Goal: Obtain resource: Download file/media

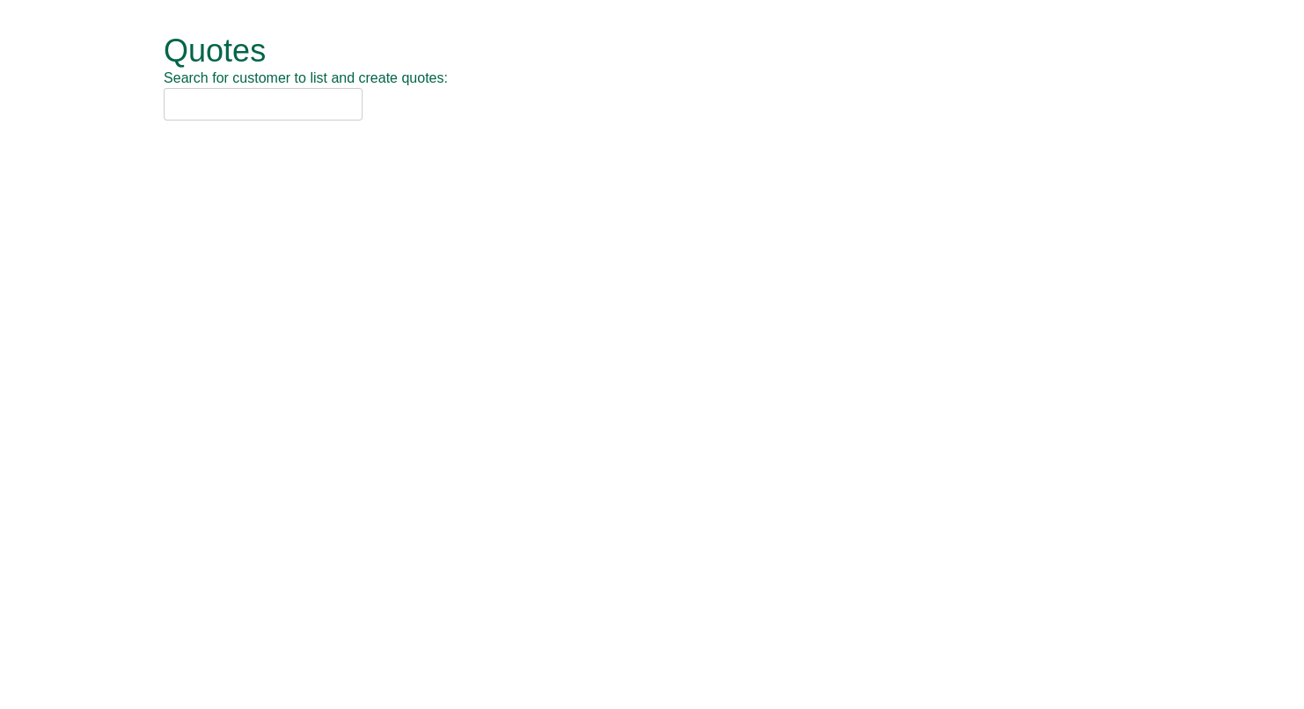
click at [266, 106] on input "text" at bounding box center [263, 104] width 199 height 33
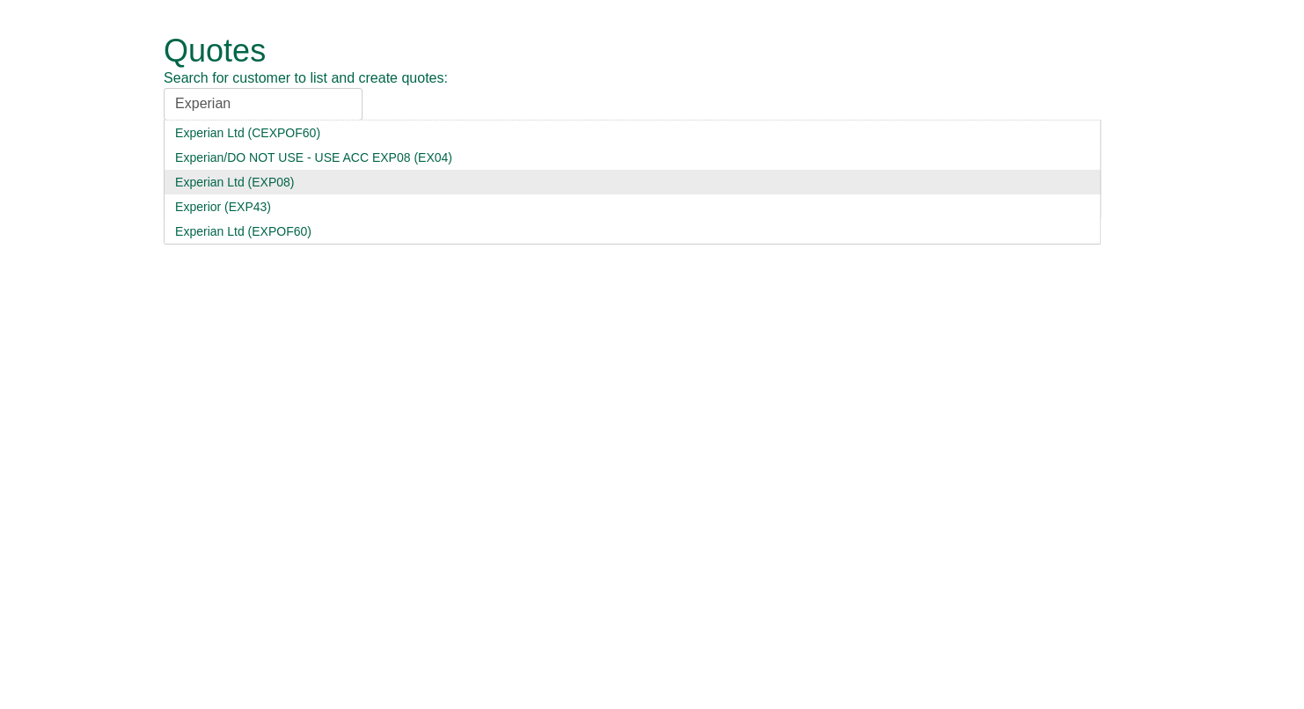
type input "Experian"
click at [289, 174] on div "Experian Ltd (EXP08)" at bounding box center [632, 182] width 914 height 18
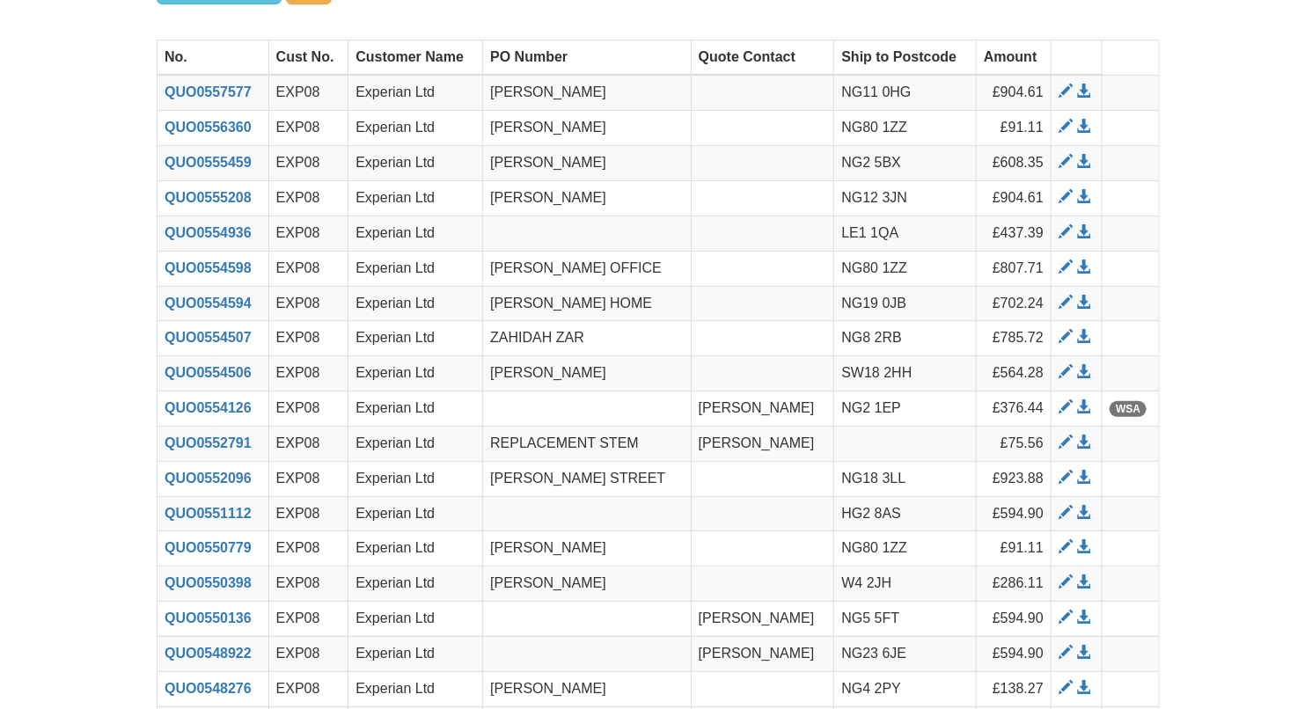
scroll to position [68, 0]
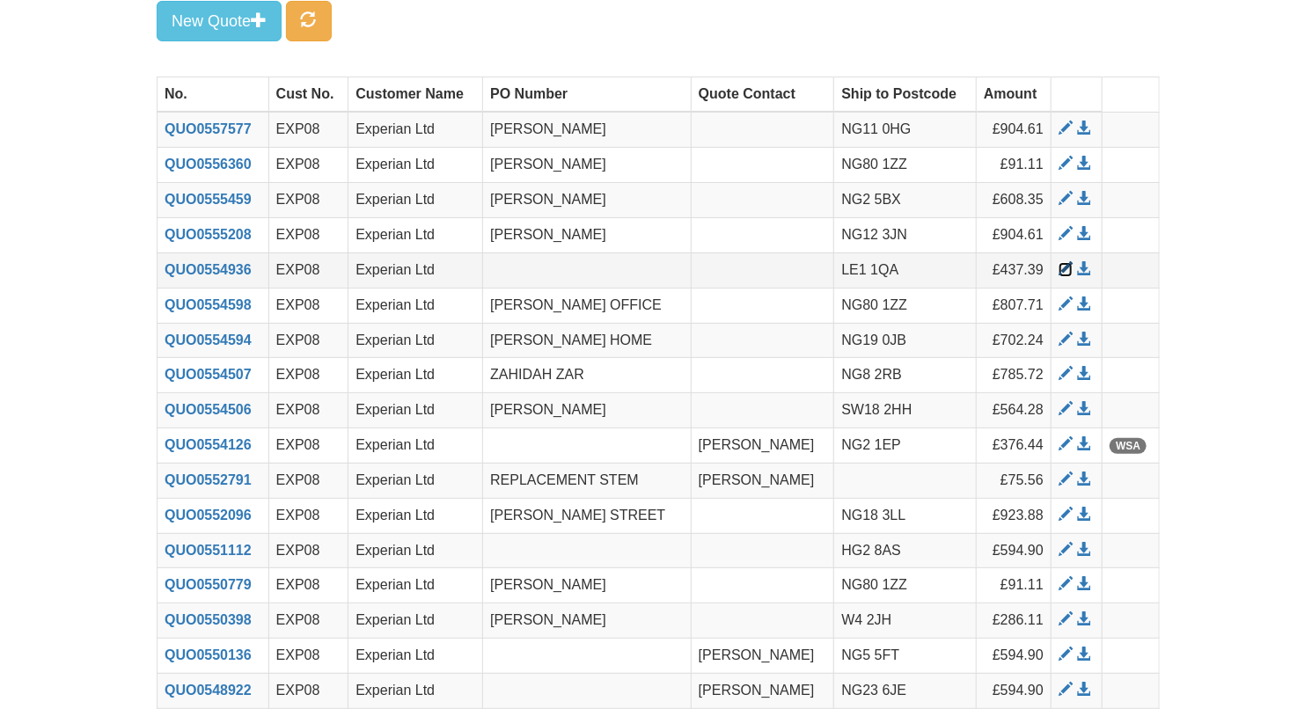
click at [1064, 267] on span at bounding box center [1065, 269] width 14 height 14
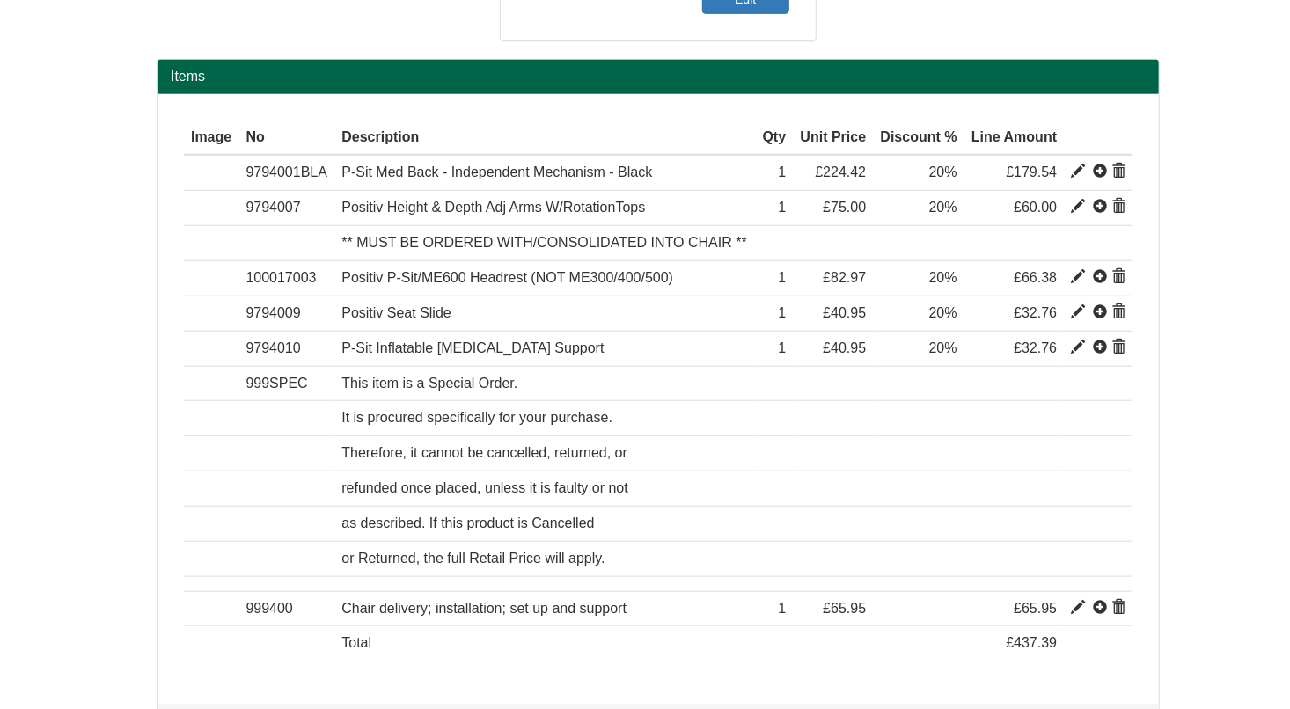
scroll to position [613, 0]
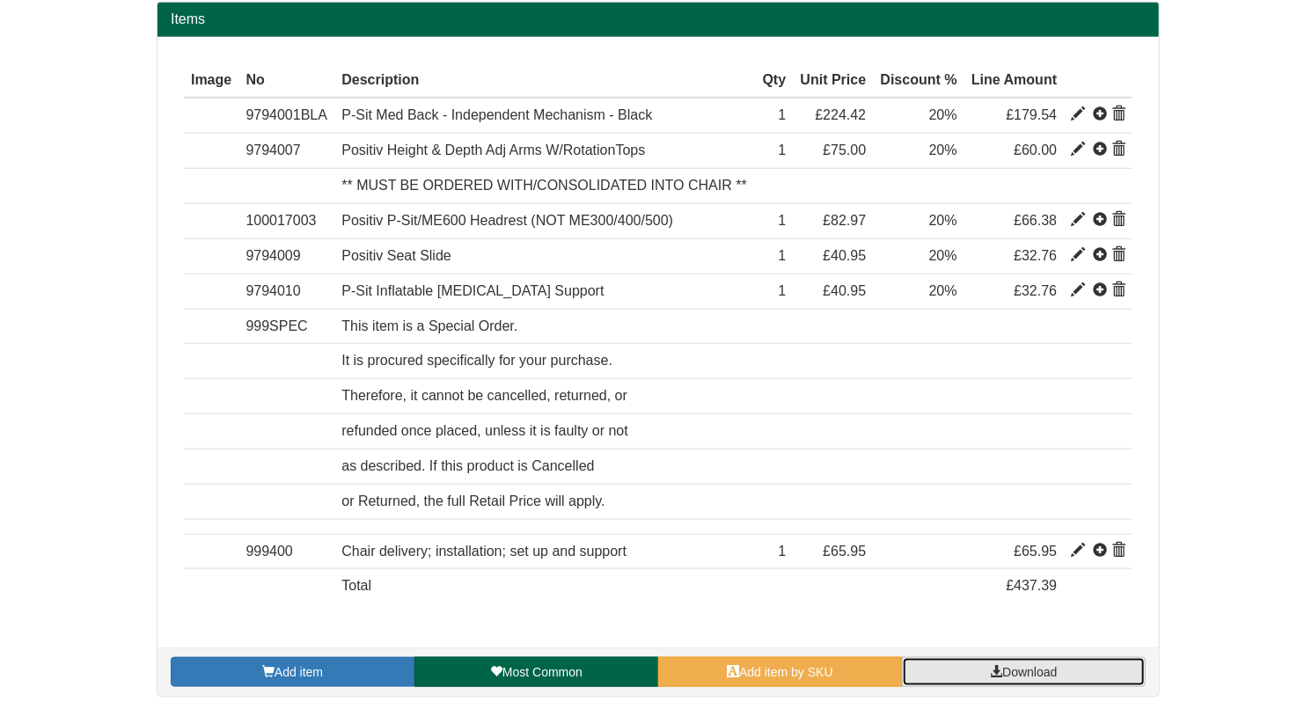
click at [1089, 678] on link "Download" at bounding box center [1024, 672] width 244 height 30
